Goal: Information Seeking & Learning: Find specific fact

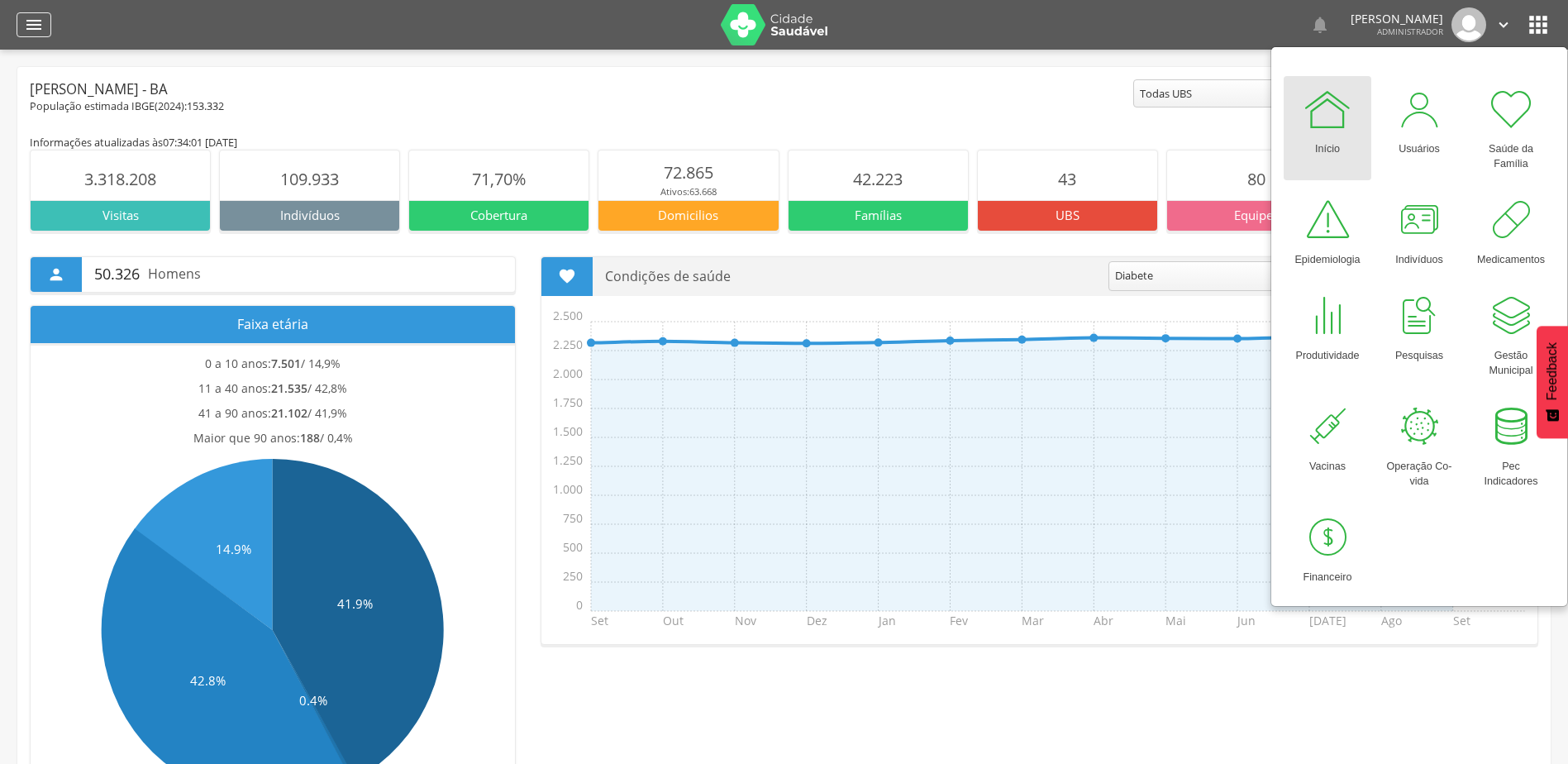
click at [18, 36] on div "" at bounding box center [34, 24] width 35 height 24
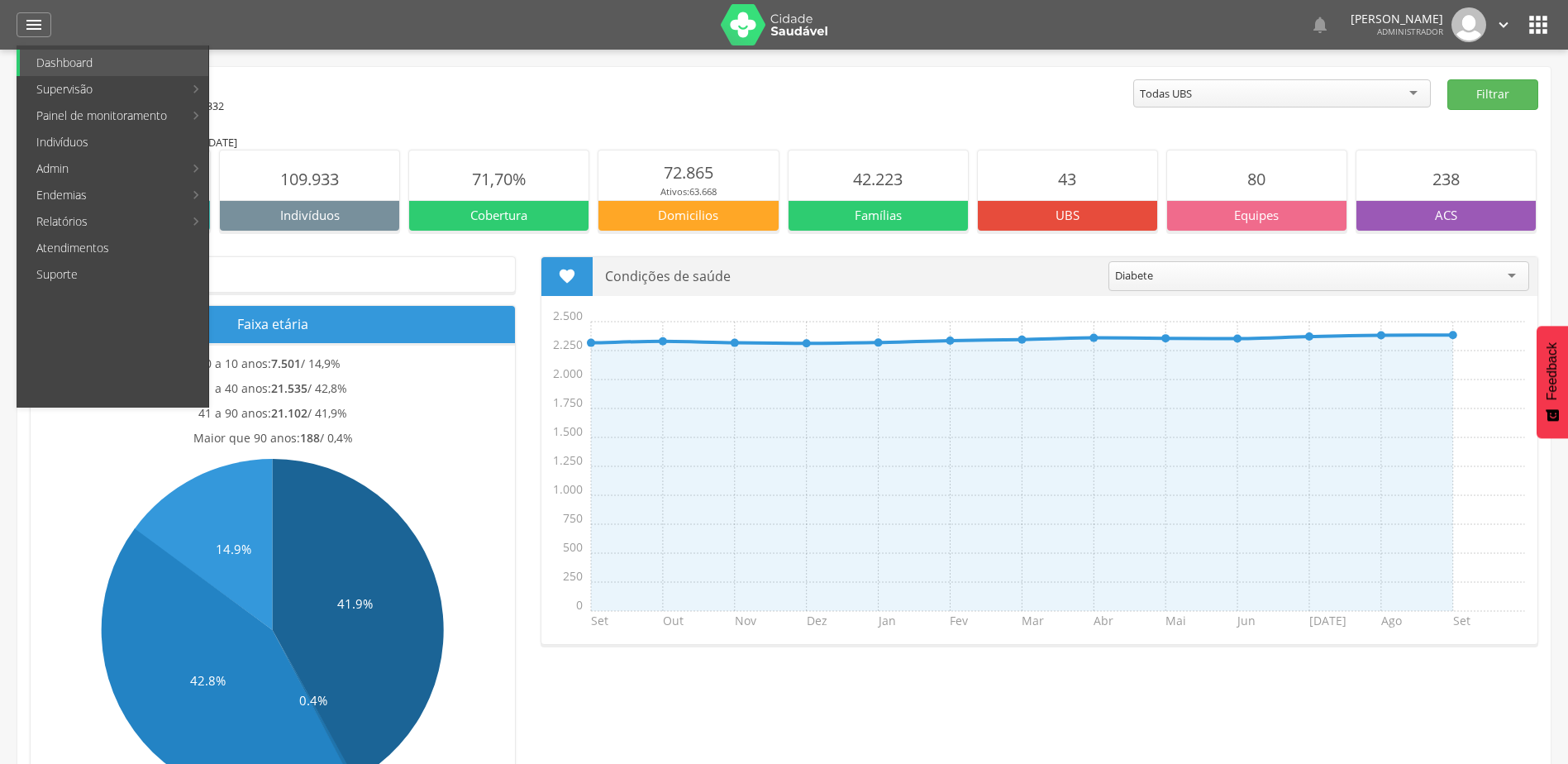
click at [662, 129] on main "Informações atualizadas às 07:34:01 do dia 26/09/2025 3.318.208 Visitas 109.933…" at bounding box center [784, 769] width 1508 height 1309
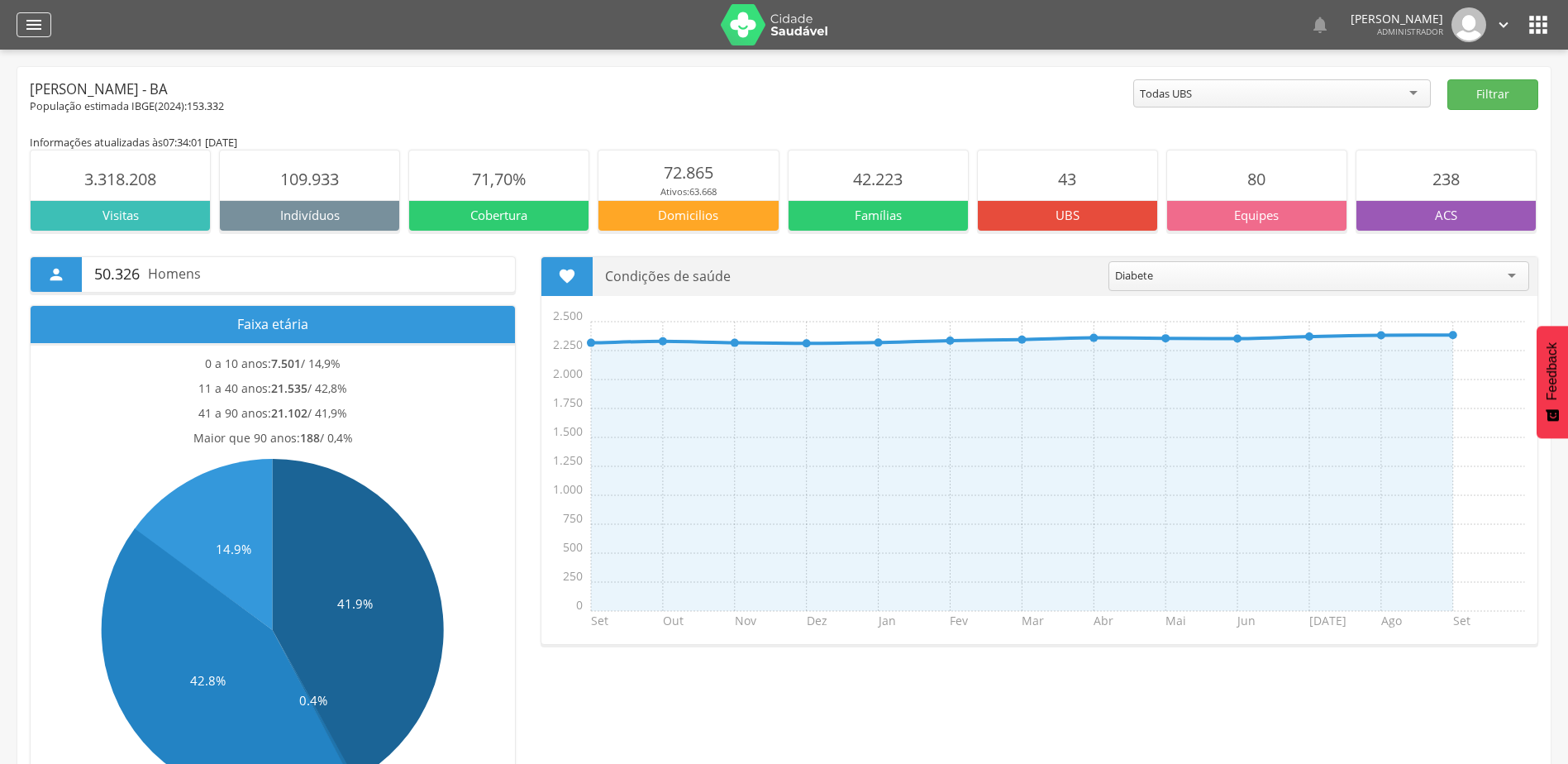
click at [24, 31] on icon "" at bounding box center [34, 24] width 20 height 20
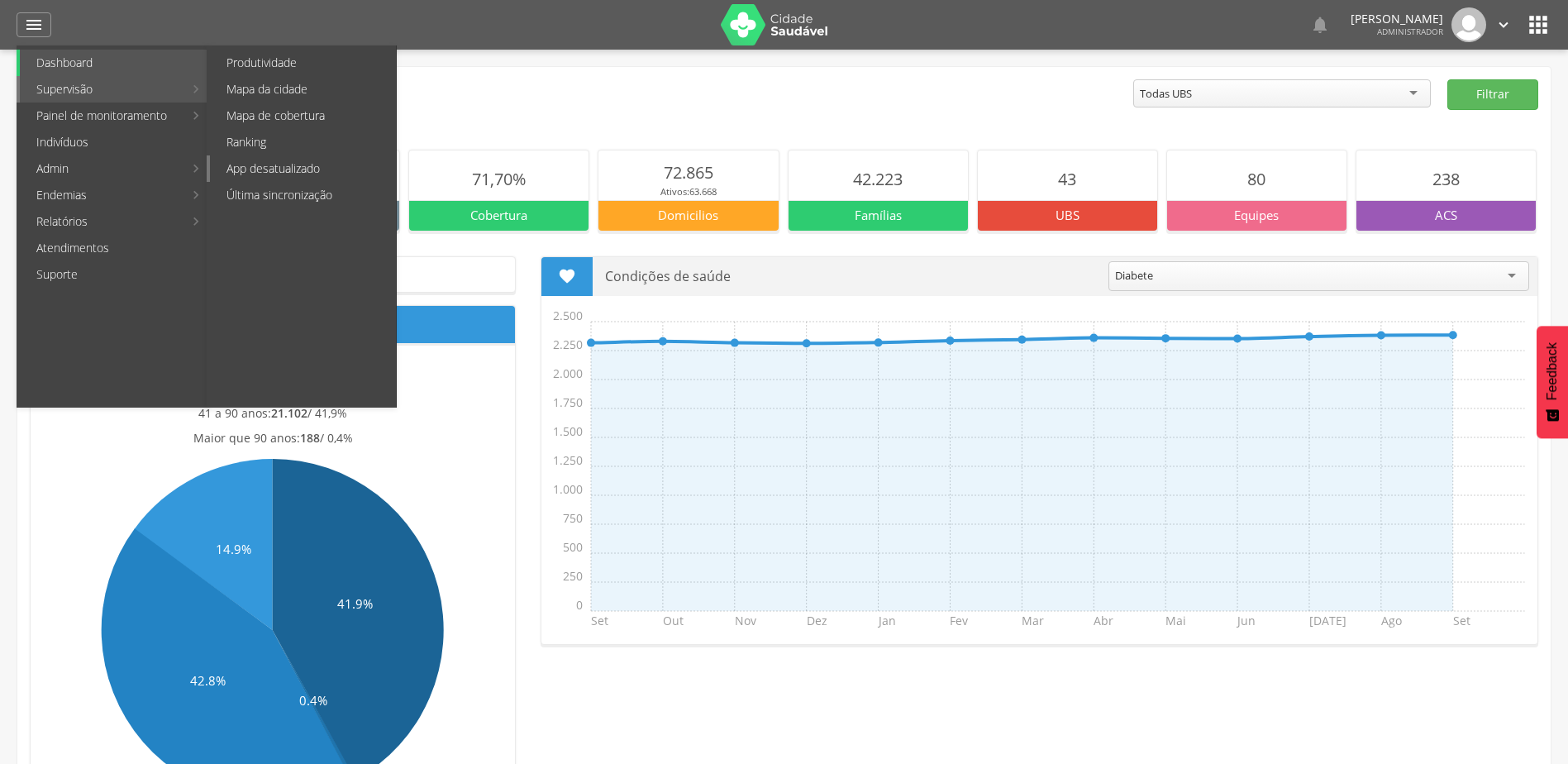
click at [340, 173] on link "App desatualizado" at bounding box center [302, 169] width 186 height 26
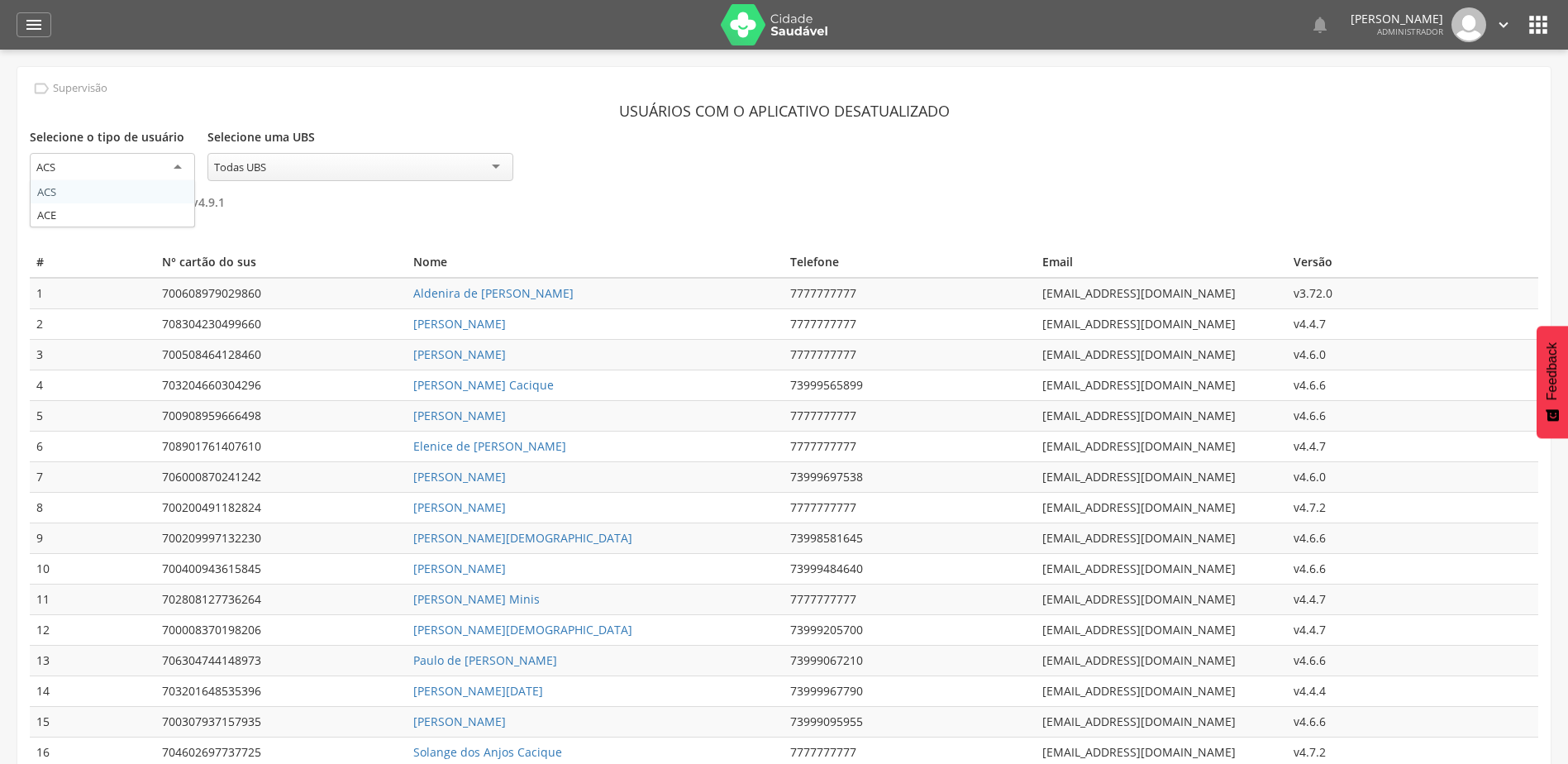
click at [159, 159] on div "ACS" at bounding box center [112, 168] width 166 height 30
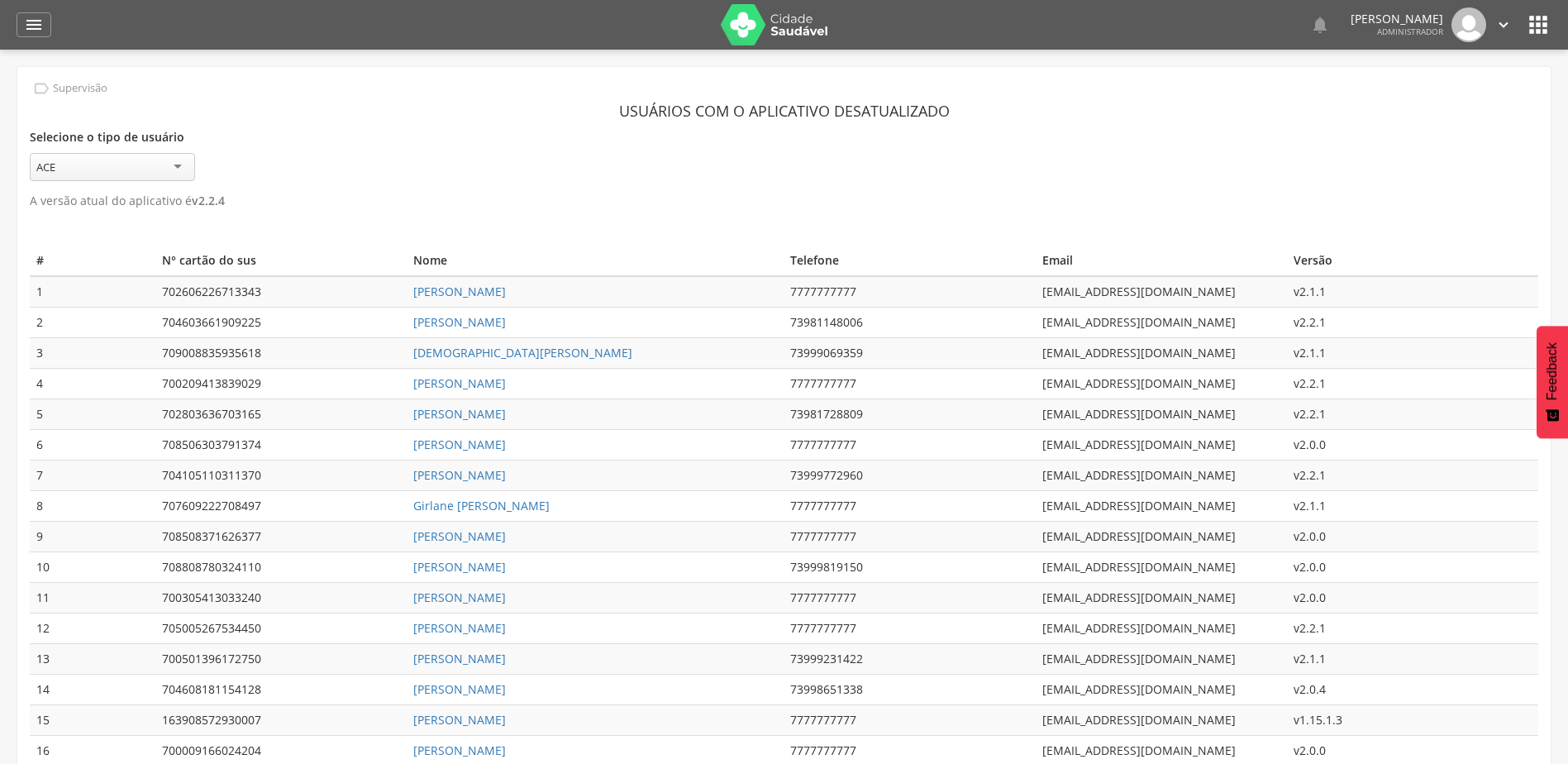
click at [107, 166] on div "ACE" at bounding box center [112, 167] width 166 height 28
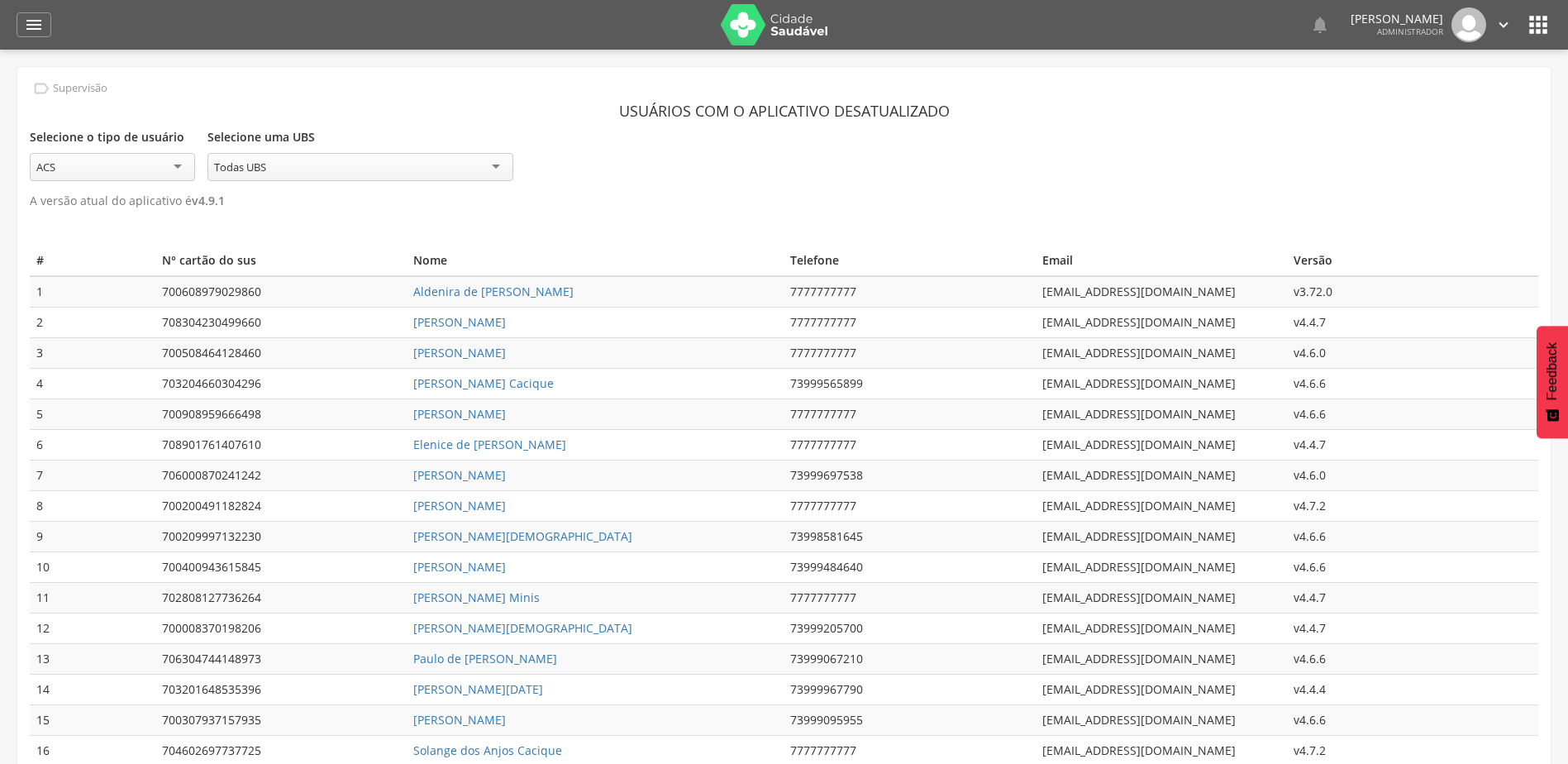
click at [81, 158] on div "ACS" at bounding box center [112, 167] width 166 height 28
click at [79, 190] on section "Usuários com o aplicativo desatualizado Selecione o tipo de usuário *** ACS ACS…" at bounding box center [784, 154] width 1508 height 116
drag, startPoint x: 233, startPoint y: 201, endPoint x: 185, endPoint y: 195, distance: 48.4
click at [185, 195] on p "A versão atual do aplicativo é v 4.9.1" at bounding box center [784, 200] width 1508 height 23
drag, startPoint x: 185, startPoint y: 195, endPoint x: 304, endPoint y: 205, distance: 119.4
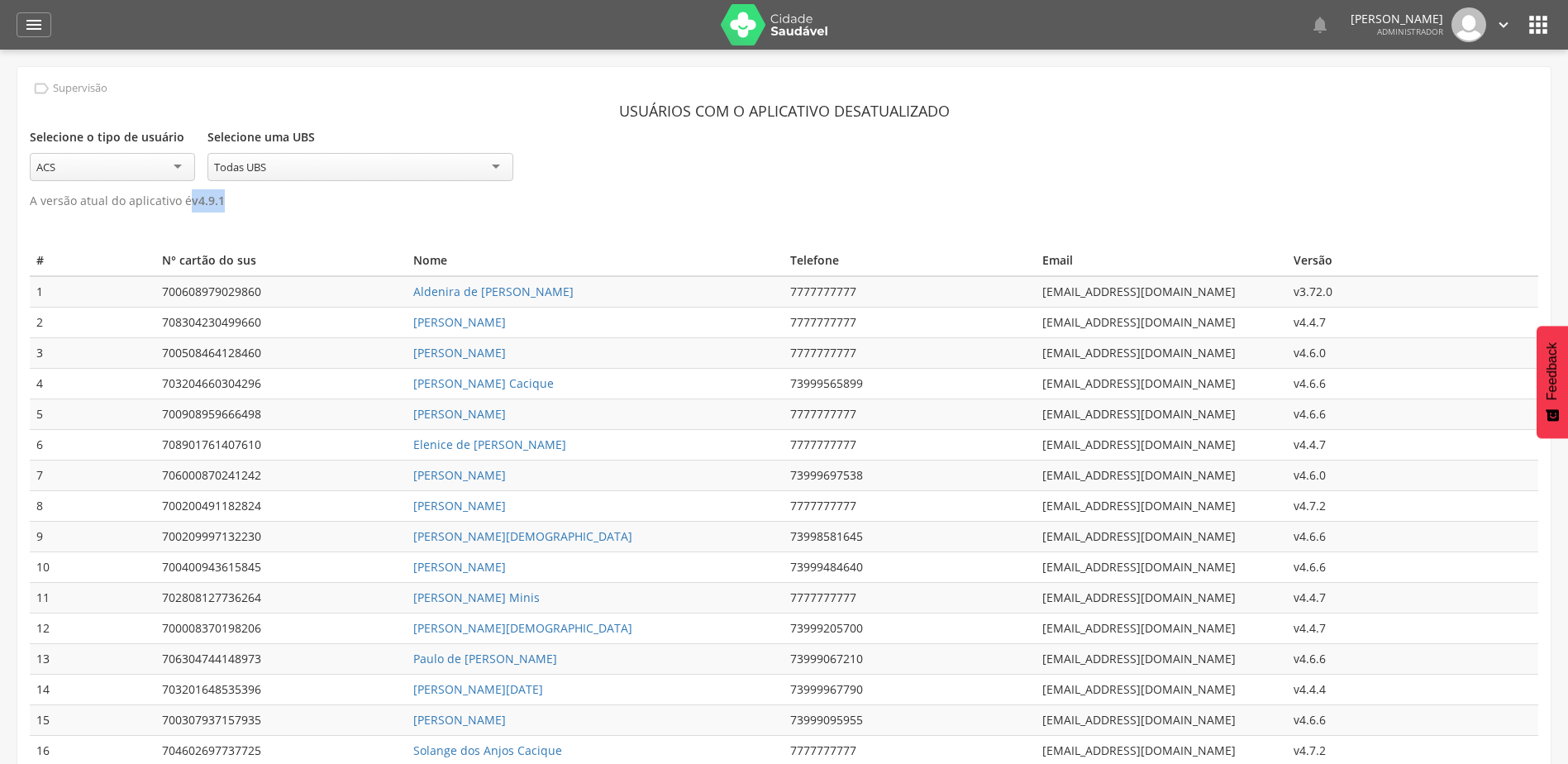
click at [304, 205] on p "A versão atual do aplicativo é v 4.9.1" at bounding box center [784, 200] width 1508 height 23
click at [180, 197] on p "A versão atual do aplicativo é v 4.9.1" at bounding box center [784, 200] width 1508 height 23
drag, startPoint x: 1292, startPoint y: 291, endPoint x: 1325, endPoint y: 291, distance: 33.0
click at [1325, 291] on td "v3.72.0" at bounding box center [1413, 292] width 251 height 32
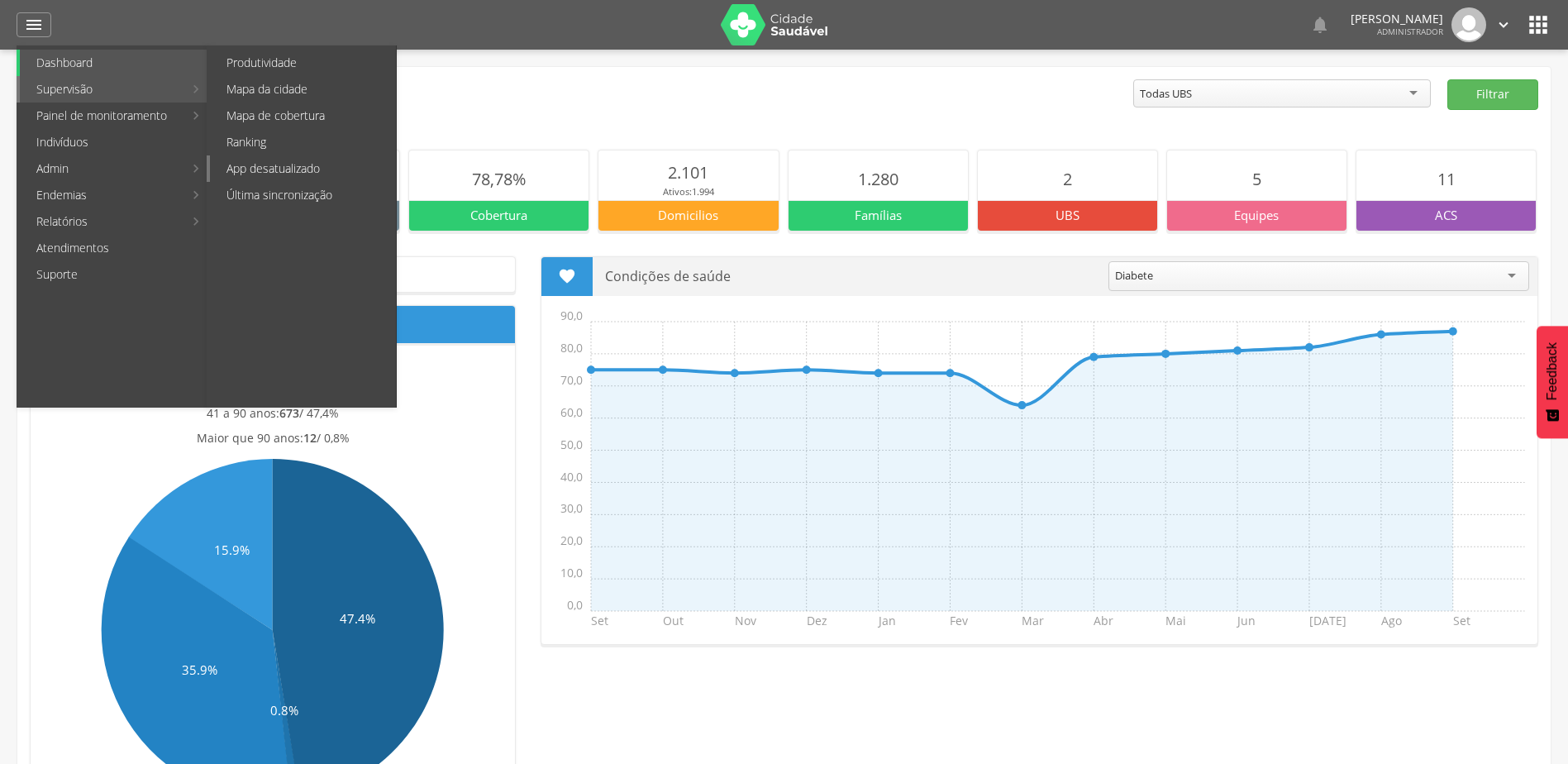
click at [294, 165] on link "App desatualizado" at bounding box center [302, 169] width 186 height 26
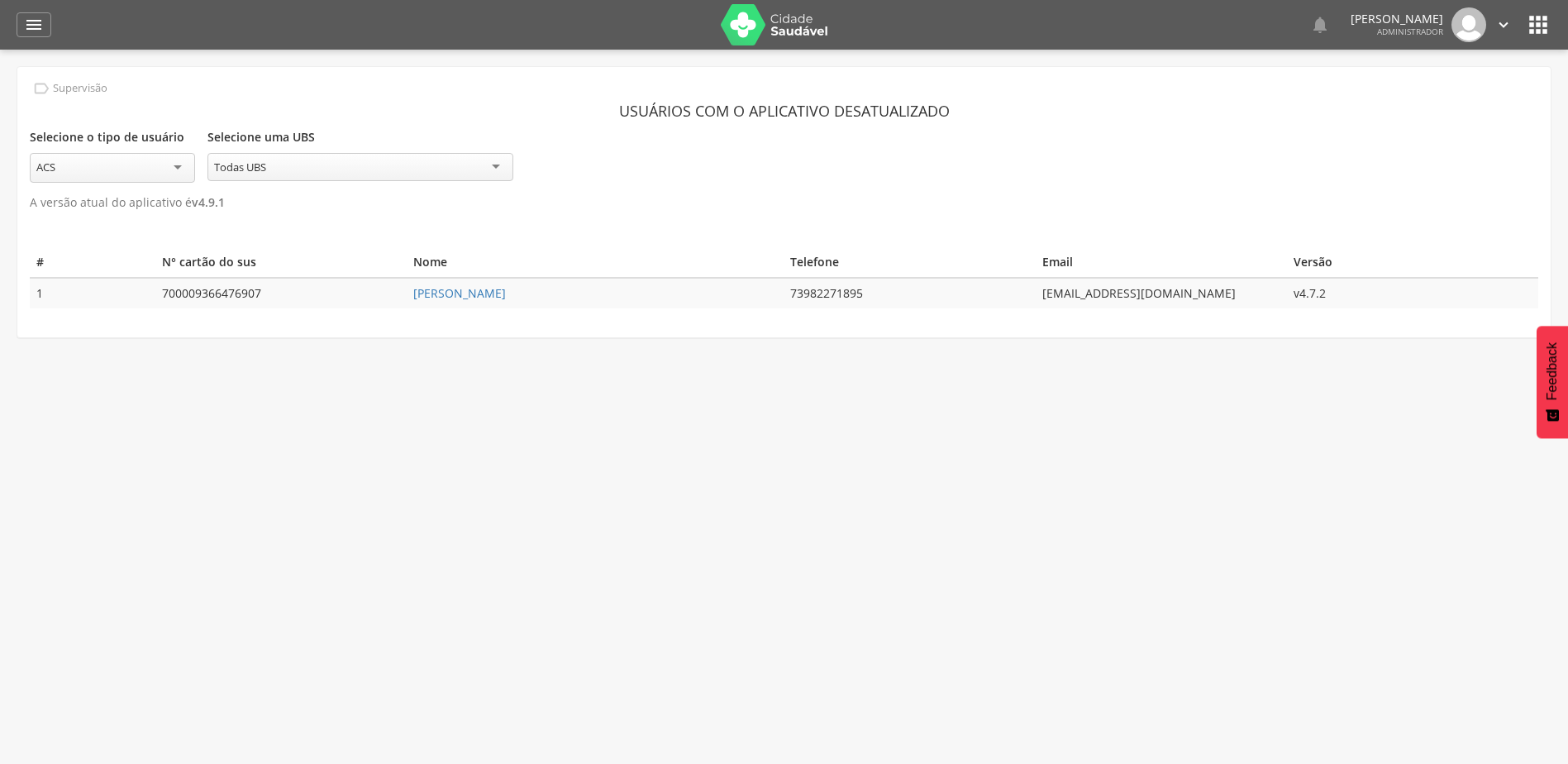
click at [832, 291] on td "73982271895" at bounding box center [909, 293] width 251 height 31
click at [833, 291] on td "73982271895" at bounding box center [909, 293] width 251 height 31
copy td "73982271895"
drag, startPoint x: 403, startPoint y: 296, endPoint x: 618, endPoint y: 307, distance: 215.3
click at [618, 307] on div " Supervisão Usuários com o aplicativo desatualizado Selecione o tipo de usuári…" at bounding box center [784, 202] width 1533 height 271
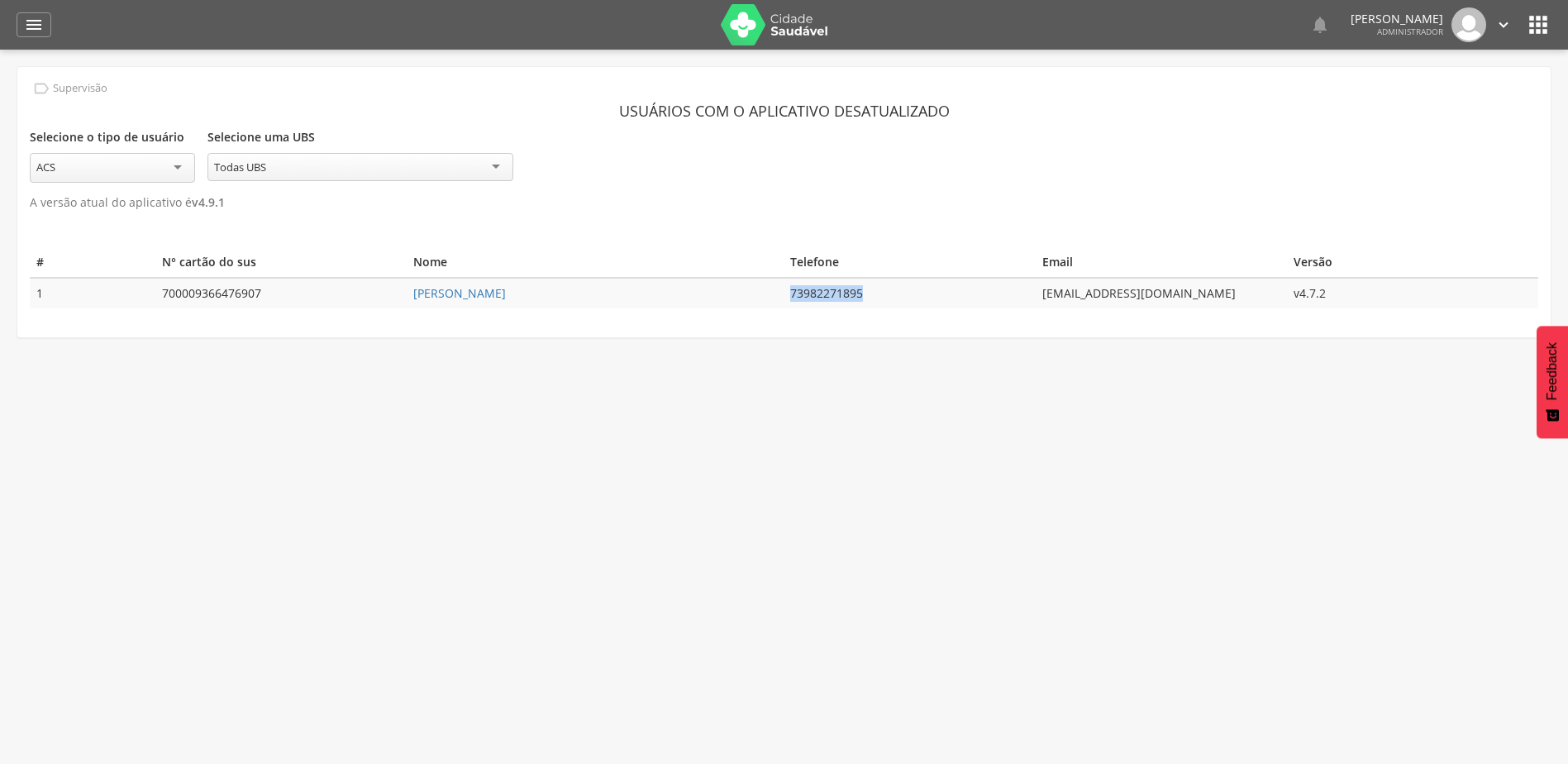
copy tr "Celina Queiroz dos Santos"
click at [844, 291] on td "73982271895" at bounding box center [909, 293] width 251 height 31
click at [843, 291] on td "73982271895" at bounding box center [909, 293] width 251 height 31
copy td "73982271895"
click at [130, 172] on div "ACS" at bounding box center [112, 168] width 166 height 30
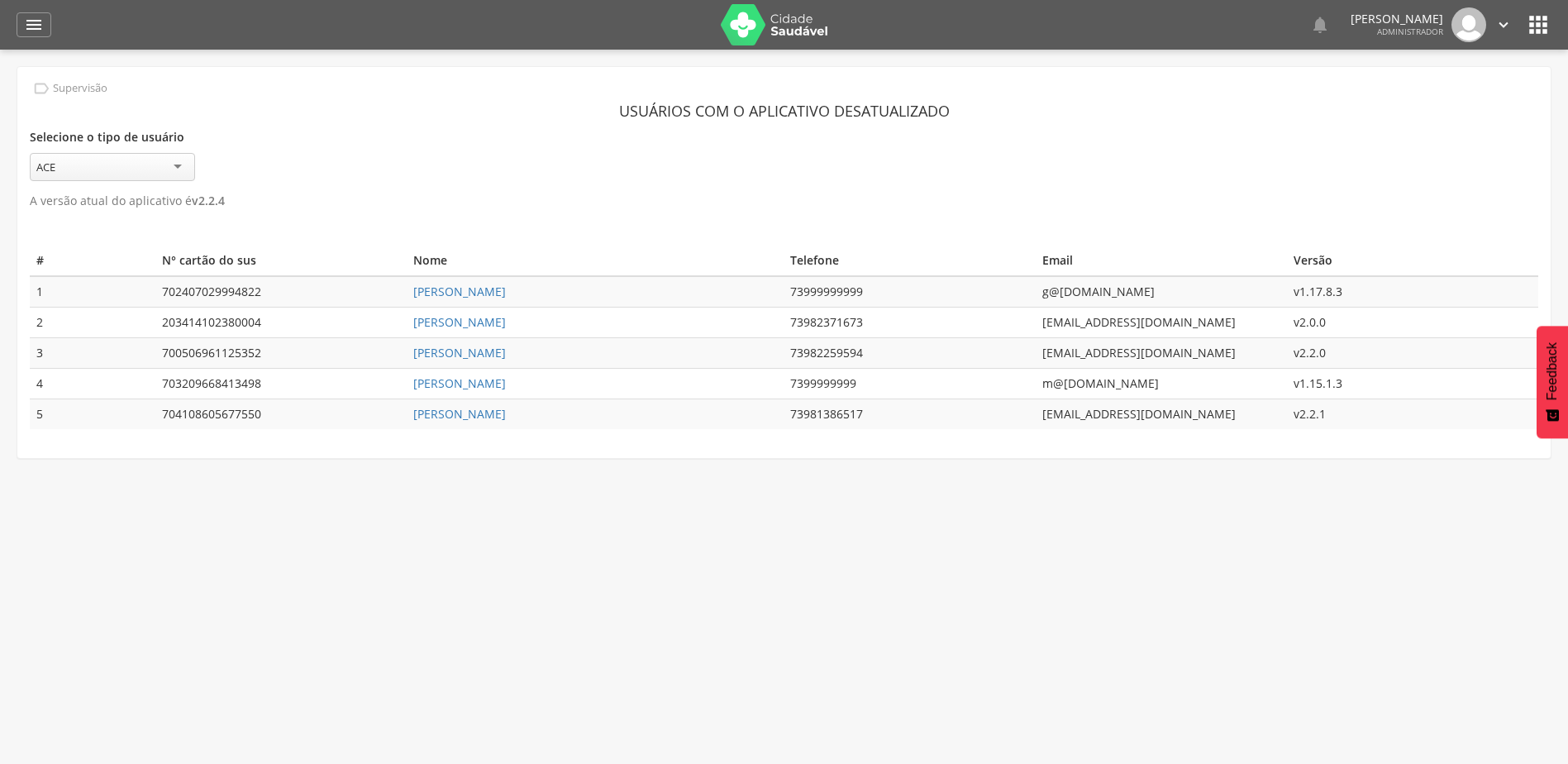
click at [98, 160] on div "ACE" at bounding box center [112, 167] width 166 height 28
click at [461, 135] on div "Selecione o tipo de usuário *** ACE ACS ACE Selecione uma UBS ********* Todas U…" at bounding box center [784, 154] width 1508 height 57
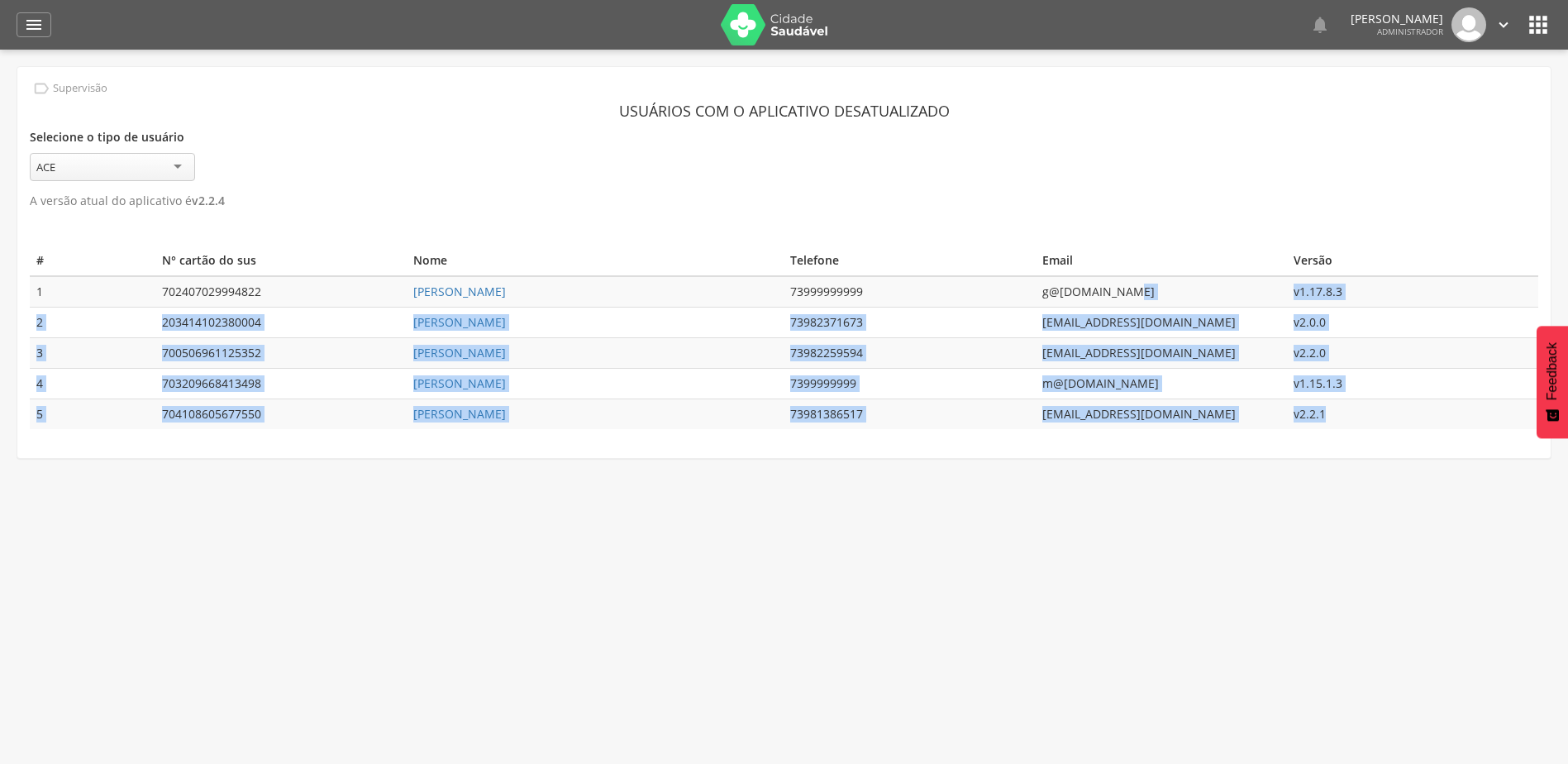
drag, startPoint x: 1329, startPoint y: 404, endPoint x: 1266, endPoint y: 283, distance: 136.4
click at [1266, 283] on tbody "1 702407029994822 Alessandro dos Santos Hortencio 73999999999 g@hotmail.com v1.…" at bounding box center [784, 352] width 1508 height 153
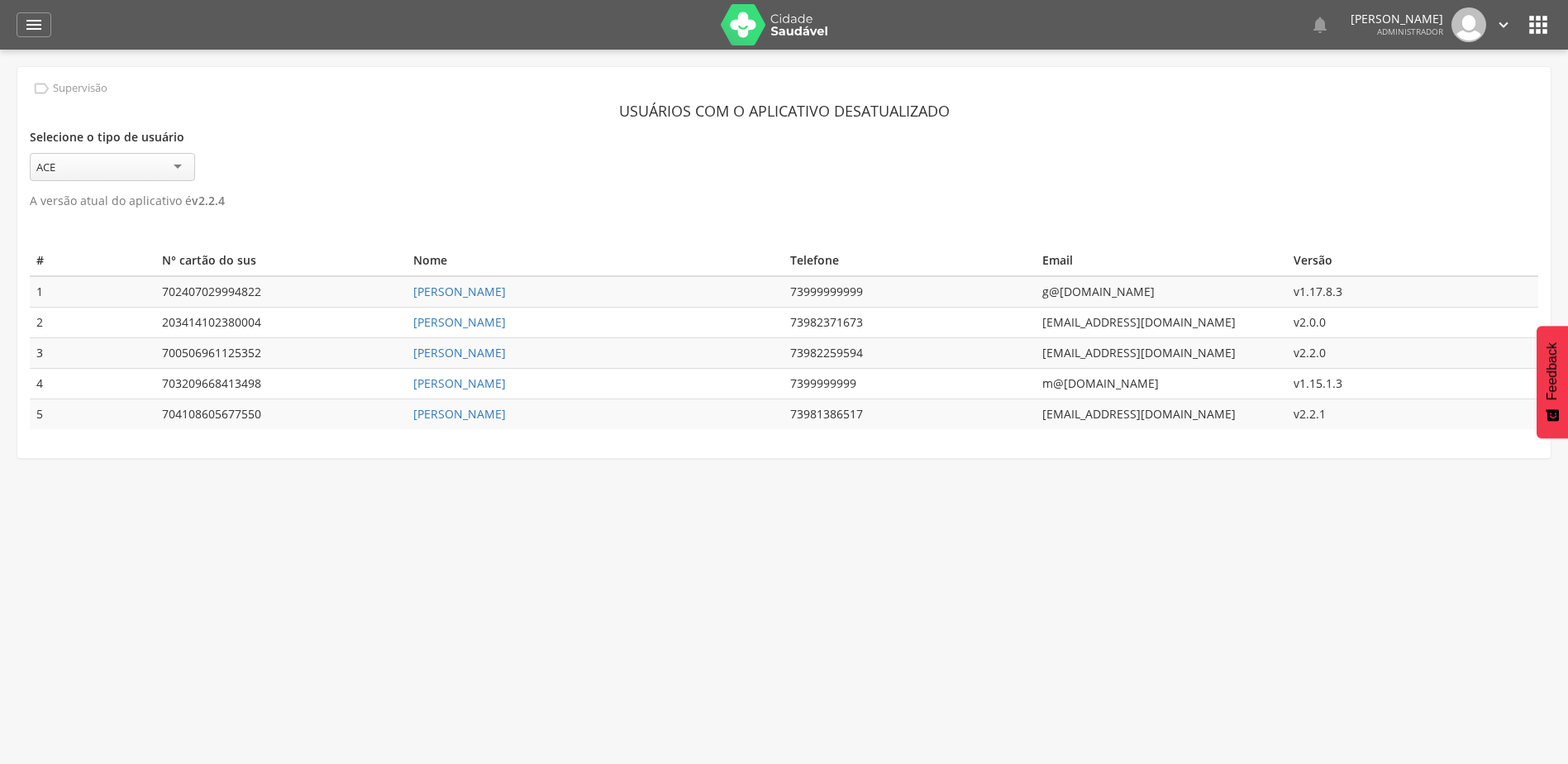
drag, startPoint x: 1266, startPoint y: 283, endPoint x: 1245, endPoint y: 258, distance: 32.6
click at [1245, 258] on th "Email" at bounding box center [1161, 260] width 251 height 31
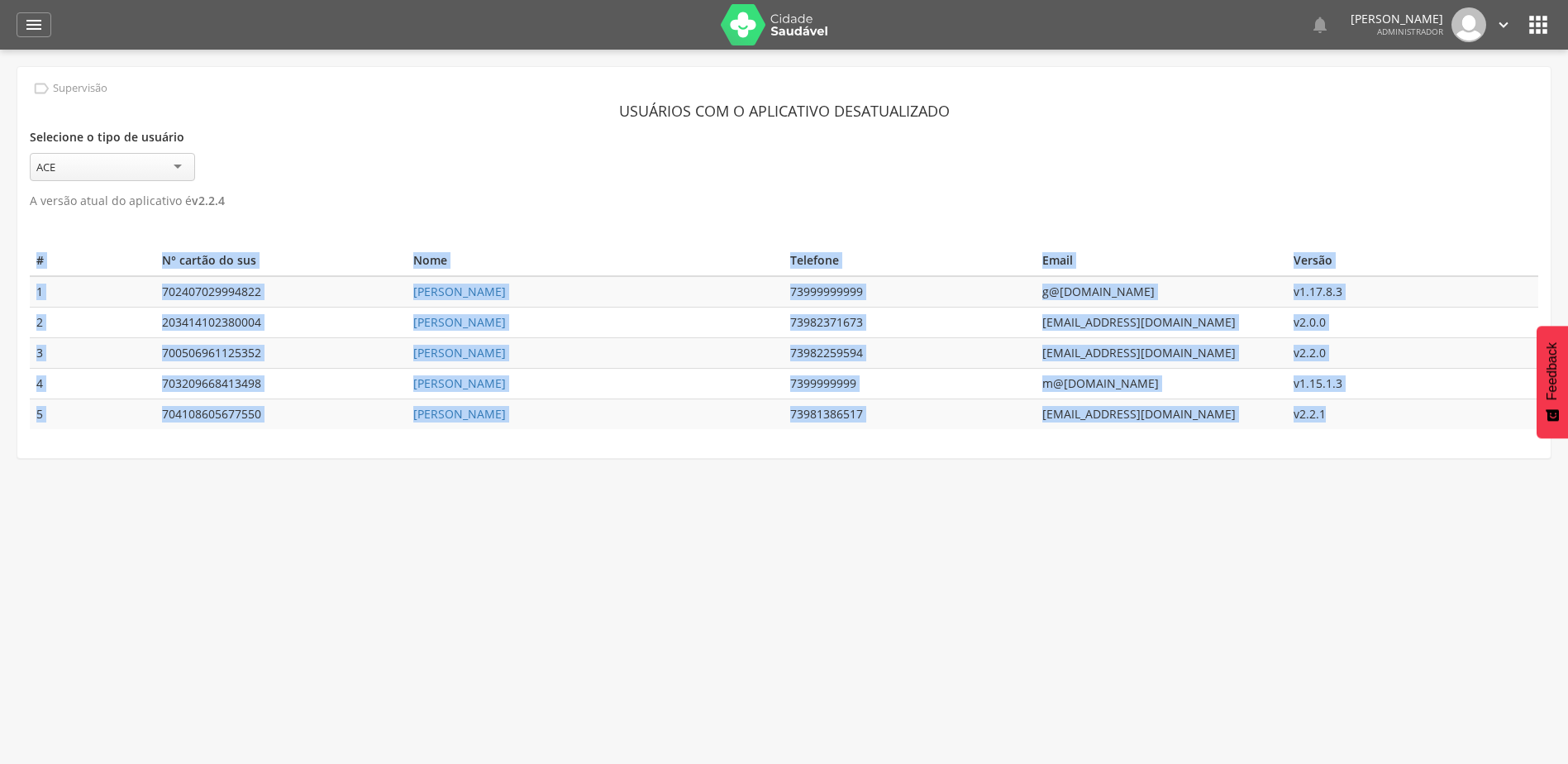
drag, startPoint x: 1347, startPoint y: 408, endPoint x: -39, endPoint y: 276, distance: 1392.3
click at [0, 276] on html " Dashboard Supervisão Produtividade Mapa da cidade Mapa de cobertura Ranking A…" at bounding box center [784, 382] width 1568 height 764
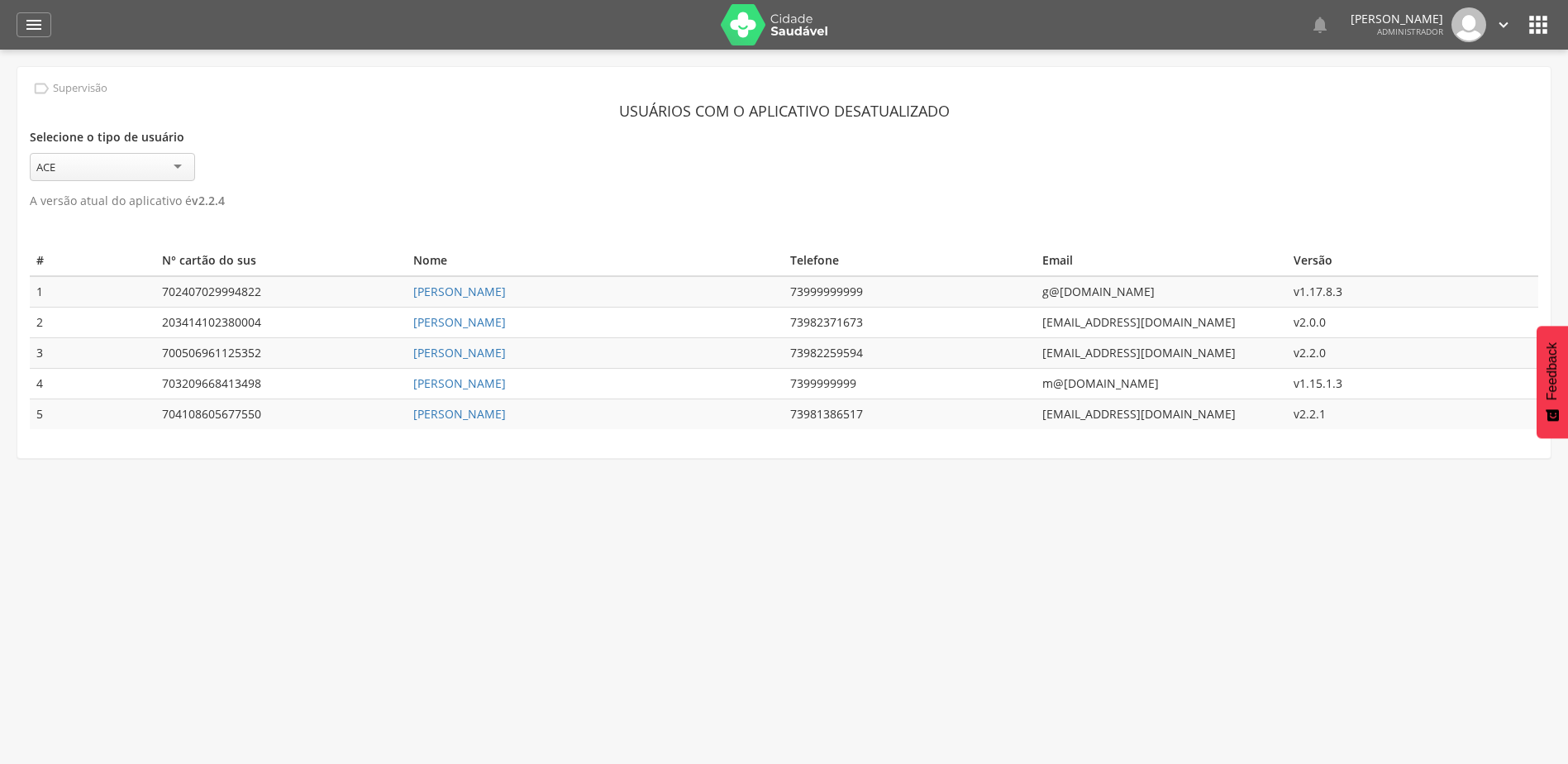
click at [515, 203] on p "A versão atual do aplicativo é v 2.2.4" at bounding box center [784, 200] width 1508 height 23
drag, startPoint x: 377, startPoint y: 281, endPoint x: 608, endPoint y: 296, distance: 231.5
click at [608, 296] on tr "1 702407029994822 Alessandro dos Santos Hortencio 73999999999 g@hotmail.com v1.…" at bounding box center [784, 292] width 1508 height 32
copy tr "Alessandro dos Santos Hortencio"
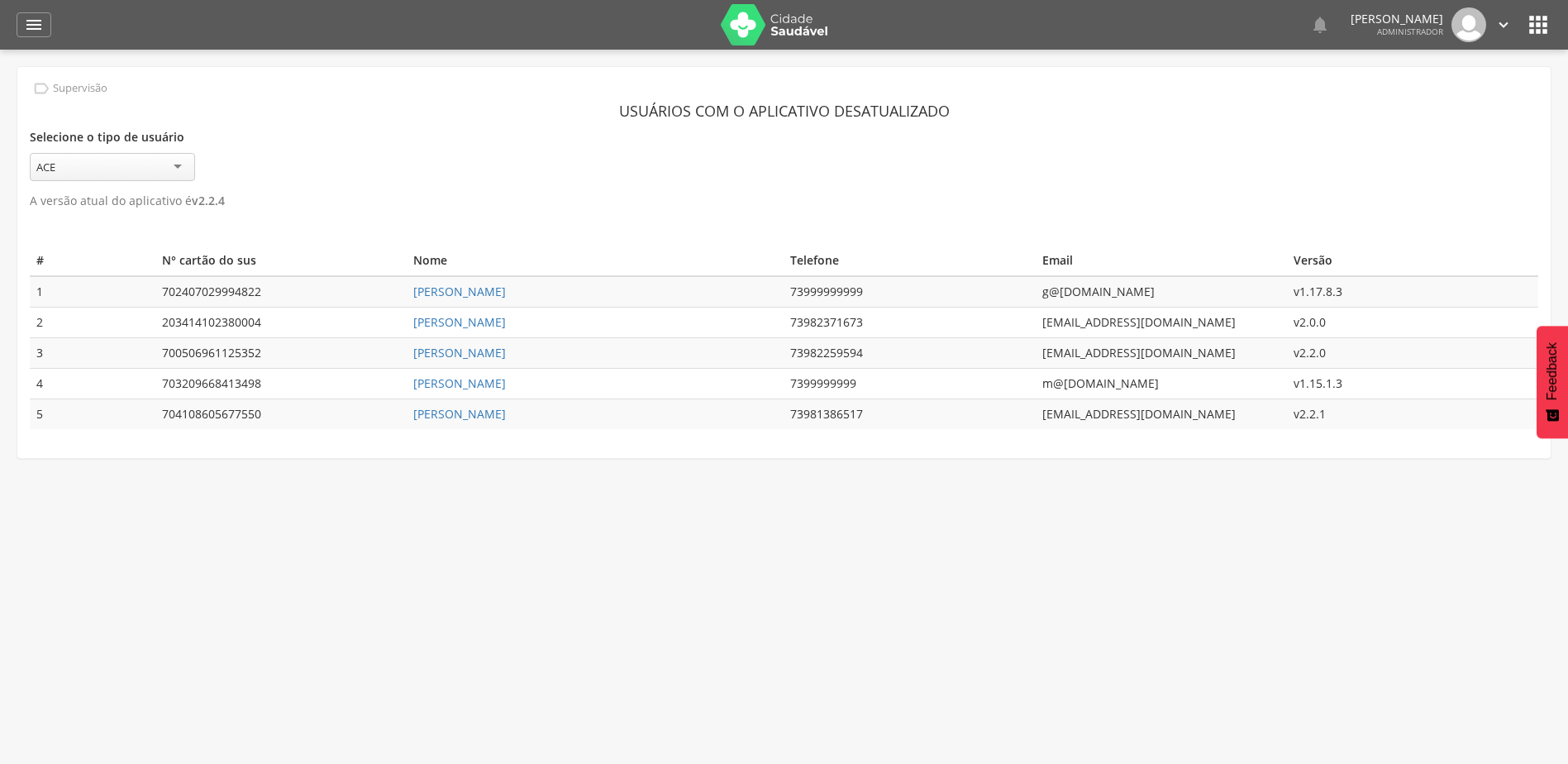
drag, startPoint x: 390, startPoint y: 313, endPoint x: 568, endPoint y: 321, distance: 178.2
click at [568, 321] on tr "2 203414102380004 Leonardo Rocha de Oliveira 73982371673 leo059282@gmail.com v2…" at bounding box center [784, 322] width 1508 height 31
copy tr "Leonardo Rocha de Oliveira"
click at [822, 319] on td "73982371673" at bounding box center [909, 322] width 251 height 31
click at [821, 319] on td "73982371673" at bounding box center [909, 322] width 251 height 31
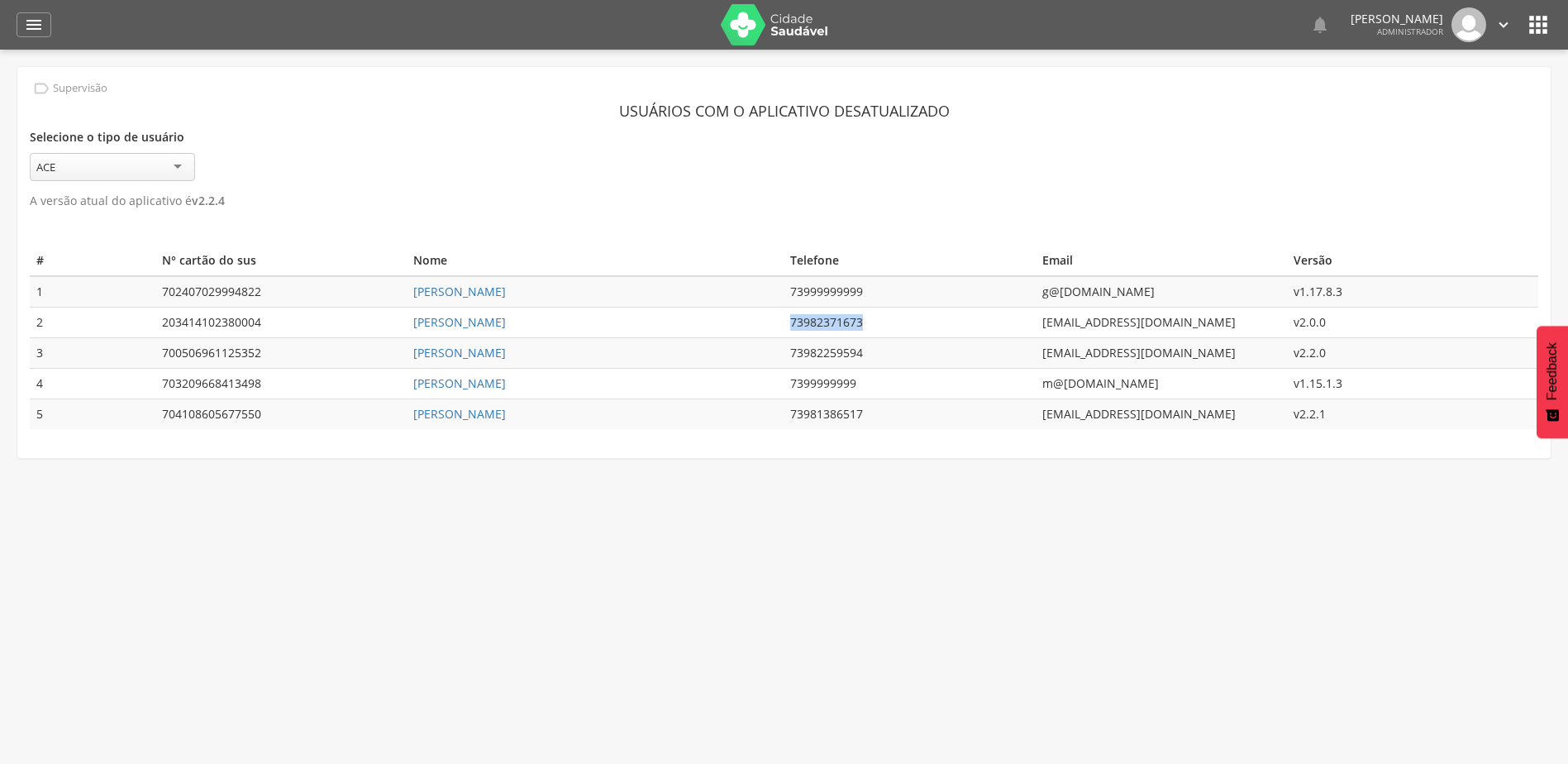
copy td "73982371673"
drag, startPoint x: 513, startPoint y: 357, endPoint x: 406, endPoint y: 359, distance: 107.0
click at [406, 359] on td "Luis Cláudio Viana" at bounding box center [594, 353] width 377 height 31
copy link "Luis Cláudio Viana"
click at [814, 353] on td "73982259594" at bounding box center [909, 353] width 251 height 31
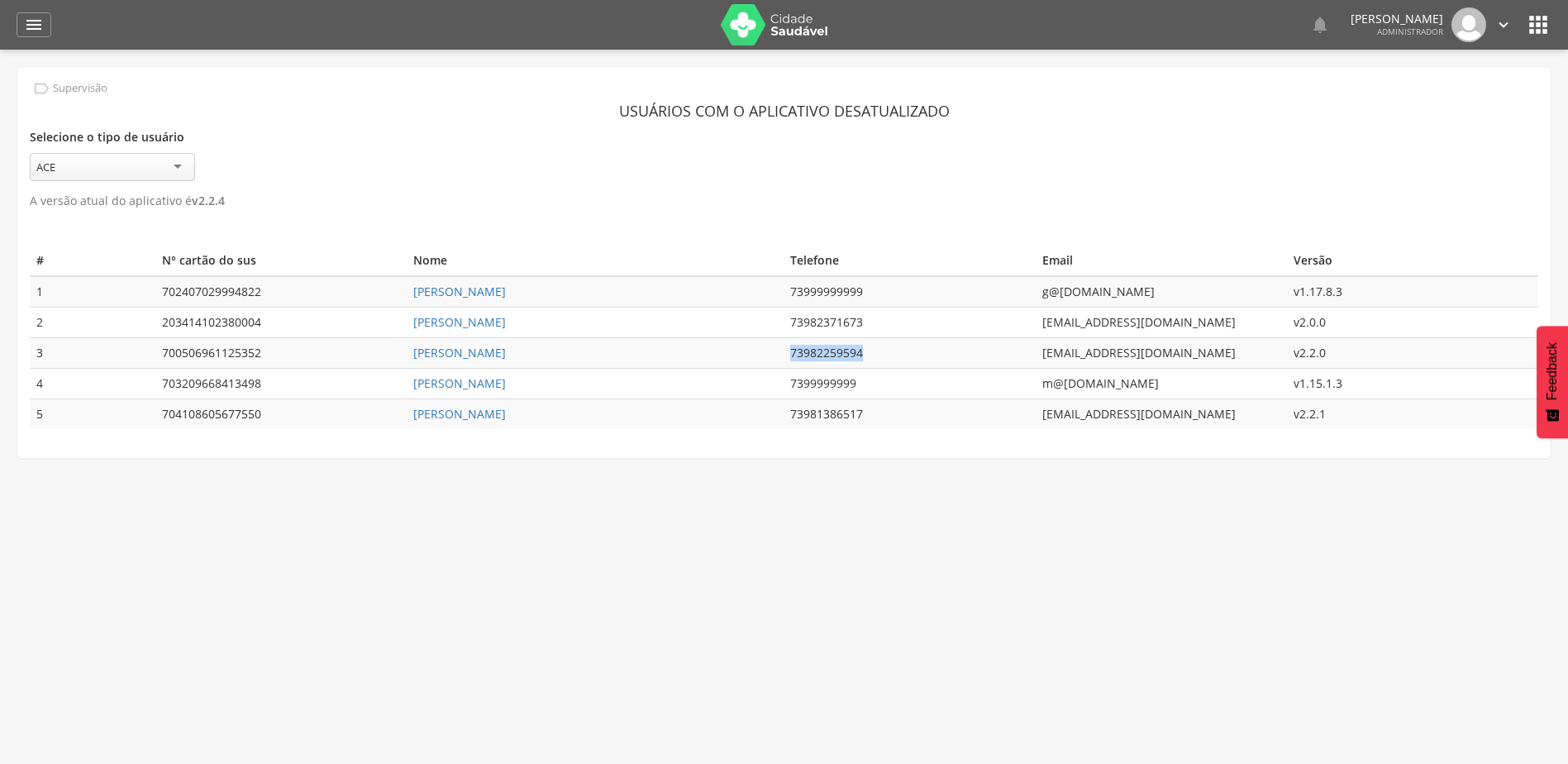
click at [814, 351] on td "73982259594" at bounding box center [909, 353] width 251 height 31
copy td "73982259594"
drag, startPoint x: 535, startPoint y: 357, endPoint x: 415, endPoint y: 356, distance: 120.0
click at [415, 356] on td "Luis Cláudio Viana" at bounding box center [594, 353] width 377 height 31
copy link "Luis Cláudio Viana"
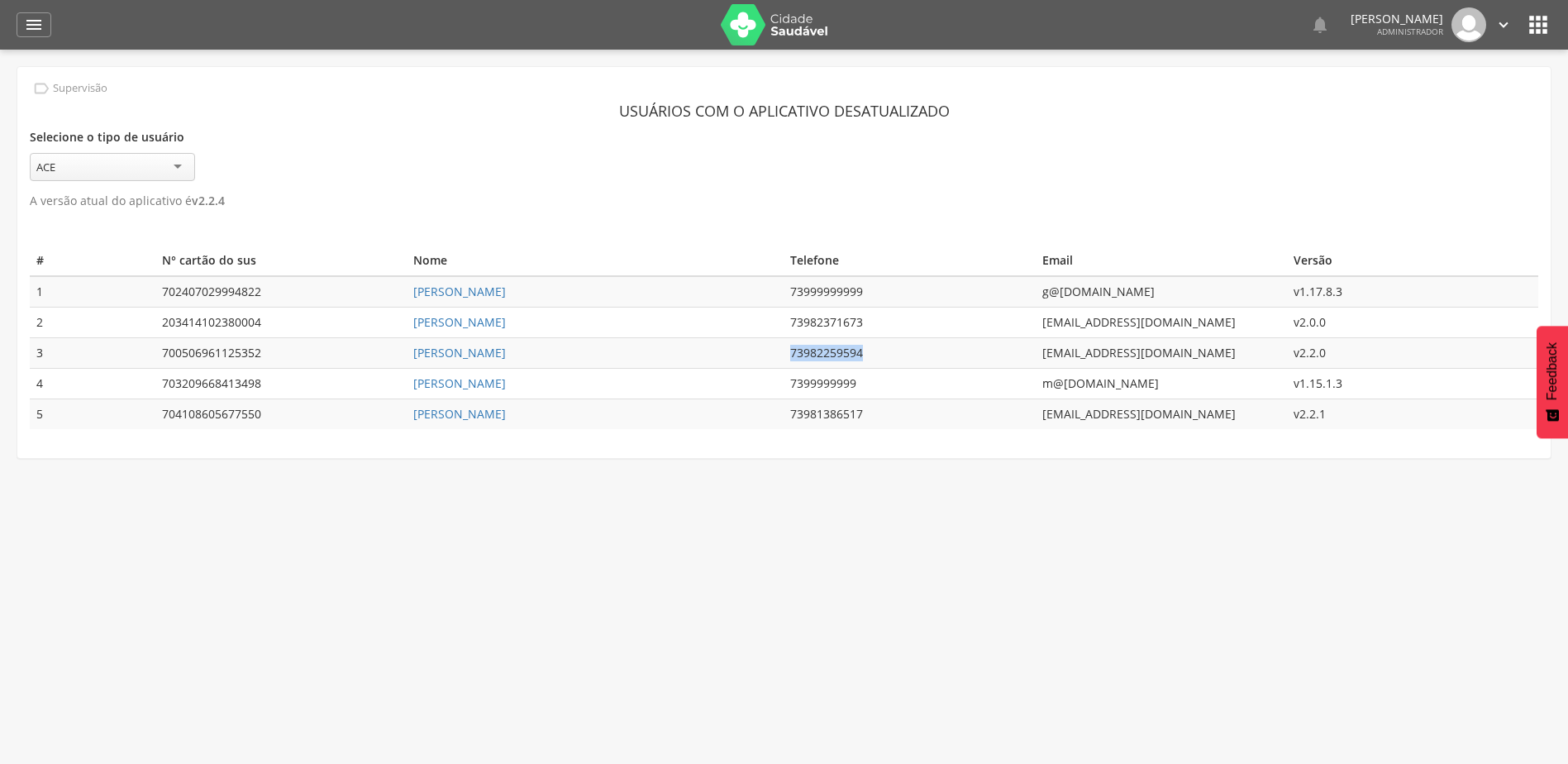
drag, startPoint x: 543, startPoint y: 388, endPoint x: 409, endPoint y: 391, distance: 134.0
click at [409, 391] on td "Marcio Alves de Souza" at bounding box center [594, 384] width 377 height 31
drag, startPoint x: 554, startPoint y: 428, endPoint x: 409, endPoint y: 407, distance: 146.5
click at [409, 407] on td "Tafnes Almeida Vitor" at bounding box center [594, 414] width 377 height 31
click at [842, 418] on td "73981386517" at bounding box center [909, 414] width 251 height 31
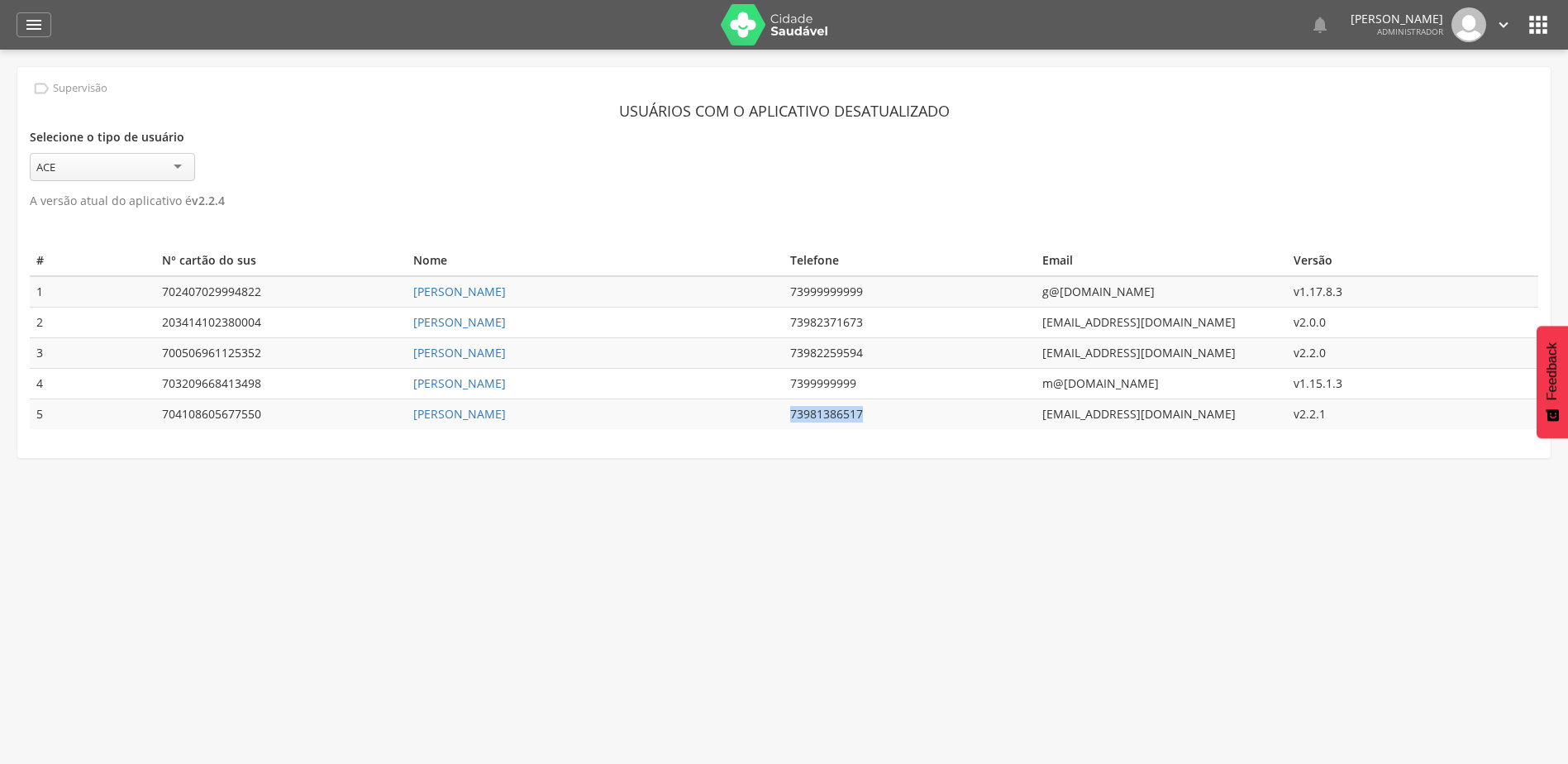
click at [842, 418] on td "73981386517" at bounding box center [909, 414] width 251 height 31
click at [1546, 20] on icon "" at bounding box center [1538, 24] width 26 height 26
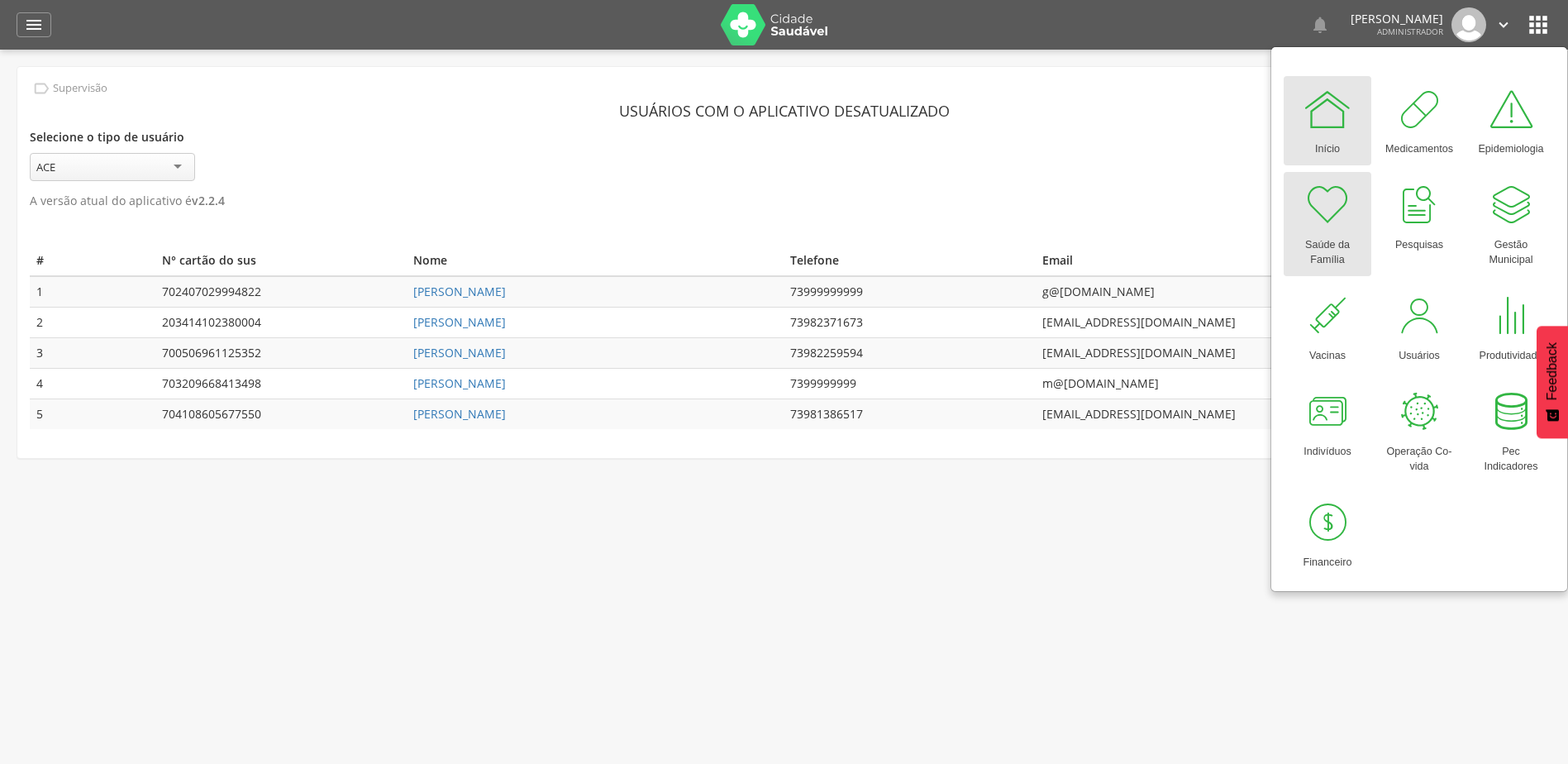
click at [1337, 211] on div at bounding box center [1326, 204] width 50 height 50
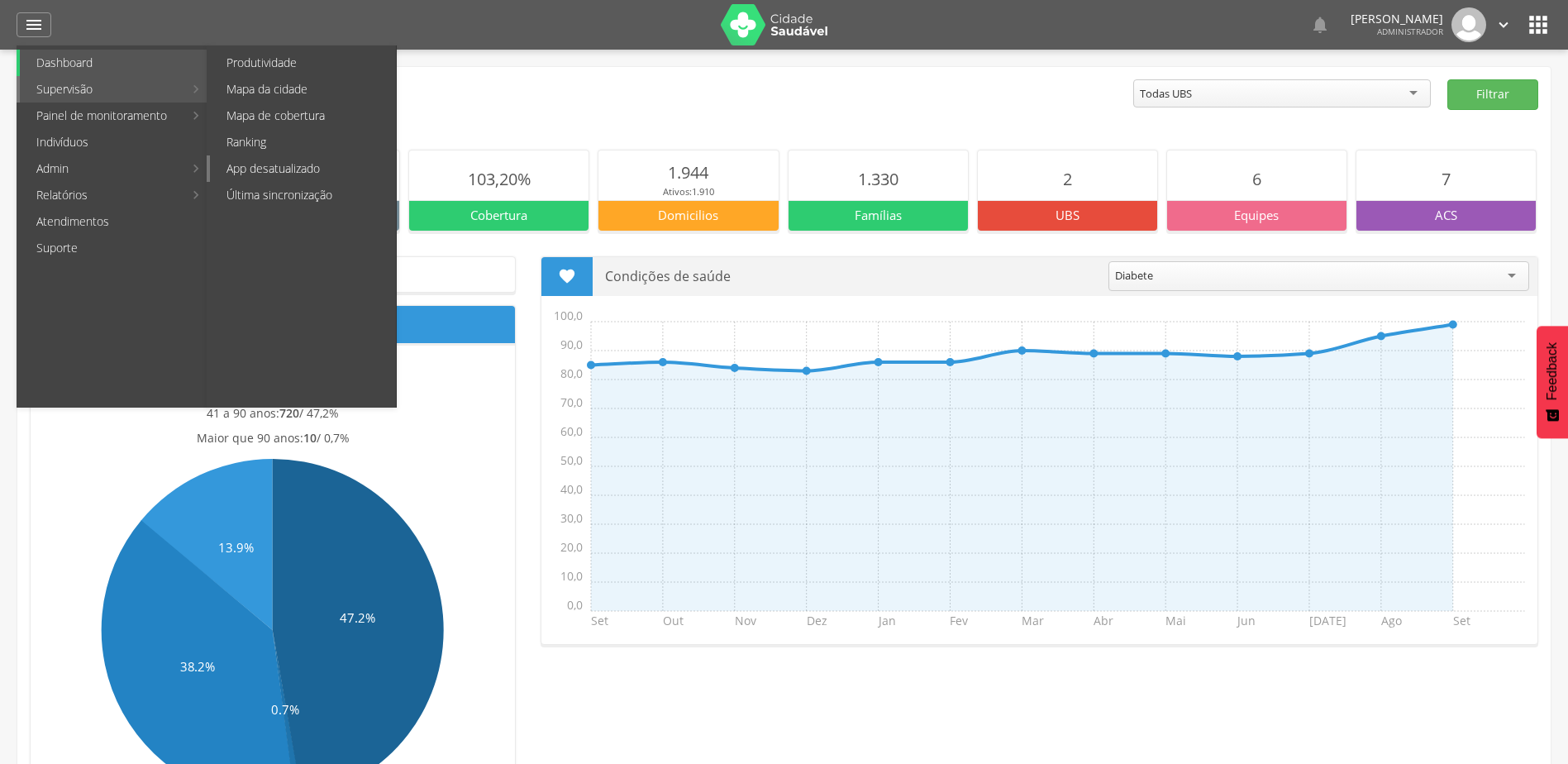
click at [283, 166] on link "App desatualizado" at bounding box center [302, 169] width 186 height 26
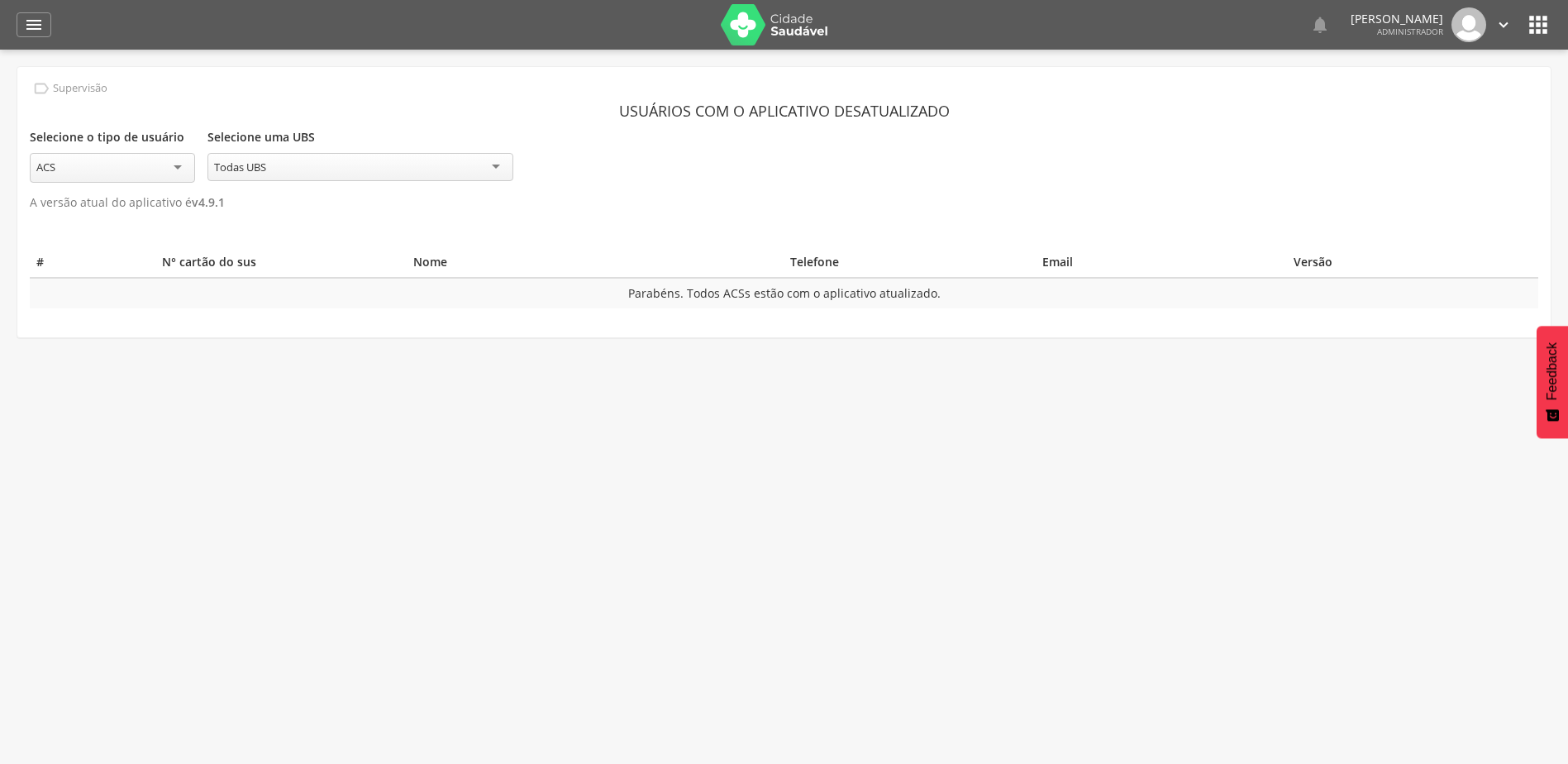
click at [134, 164] on div "ACS" at bounding box center [112, 168] width 166 height 30
click at [330, 179] on div "Todas UBS" at bounding box center [360, 167] width 306 height 28
click at [637, 169] on div "Selecione o tipo de usuário *** ACS ACS Selecione uma UBS ********* Todas UBS T…" at bounding box center [784, 154] width 1508 height 57
click at [84, 166] on div "ACS" at bounding box center [112, 167] width 166 height 28
click at [72, 190] on section "Usuários com o aplicativo desatualizado Selecione o tipo de usuário *** ACS ACS…" at bounding box center [784, 154] width 1508 height 118
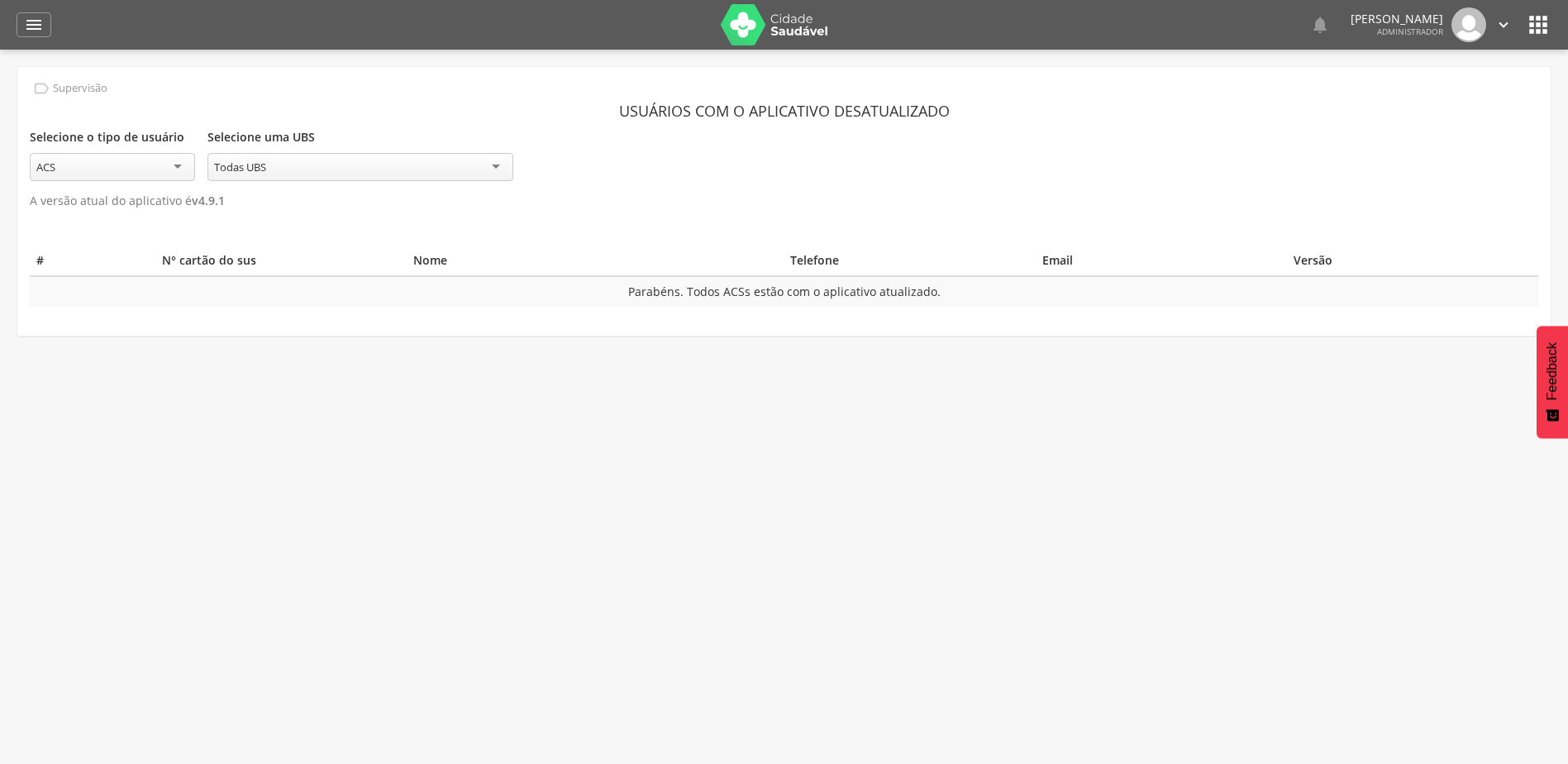
click at [315, 173] on div "Todas UBS" at bounding box center [360, 167] width 306 height 28
click at [247, 387] on div " Supervisão  Distritos  Ubs adicionar ubs  Coordenador: - Ouro Velho / PB I…" at bounding box center [784, 432] width 1568 height 764
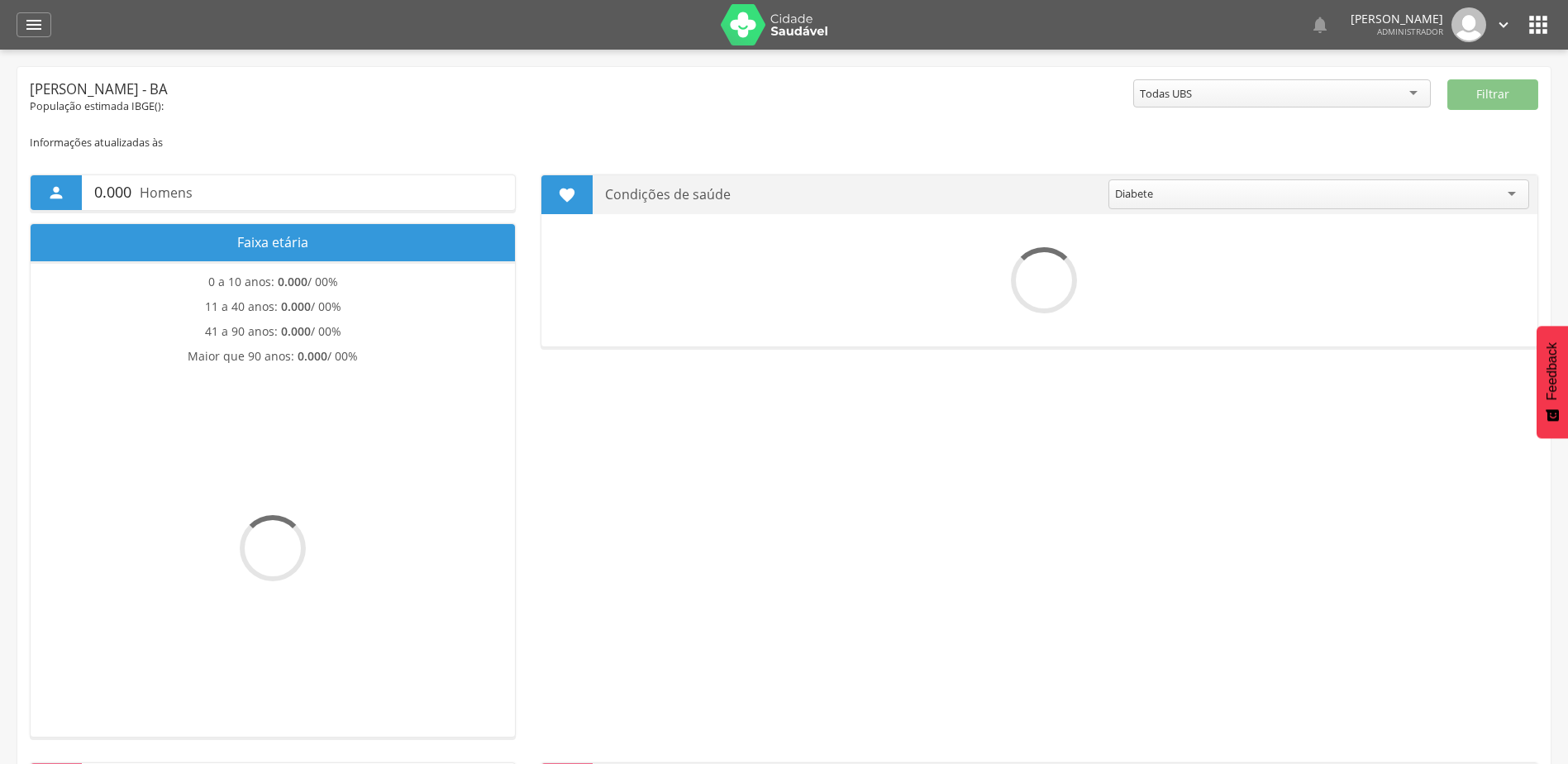
click at [1546, 36] on icon "" at bounding box center [1538, 24] width 26 height 26
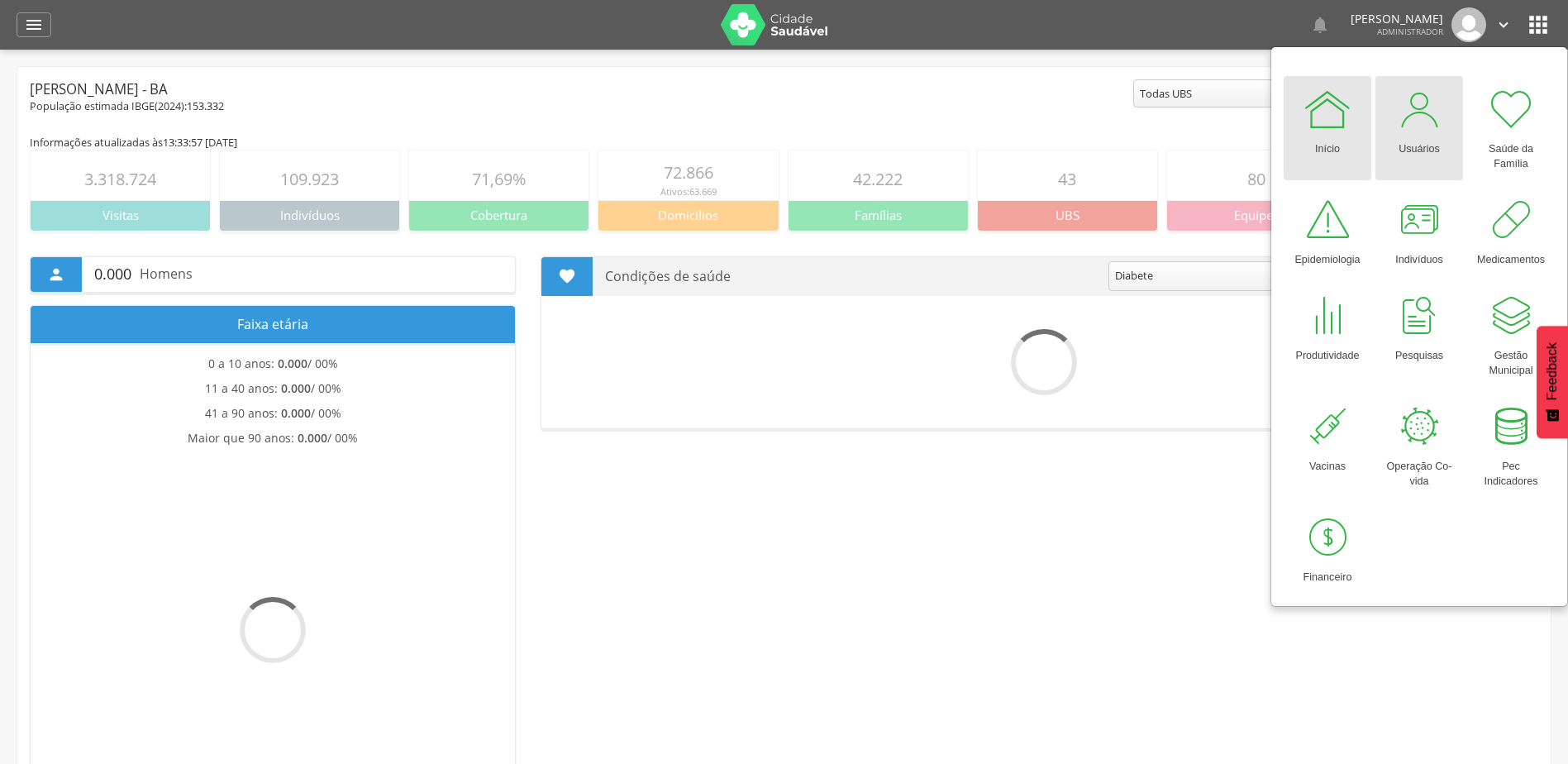
click at [1416, 154] on div "Usuários" at bounding box center [1419, 145] width 41 height 23
